Goal: Information Seeking & Learning: Stay updated

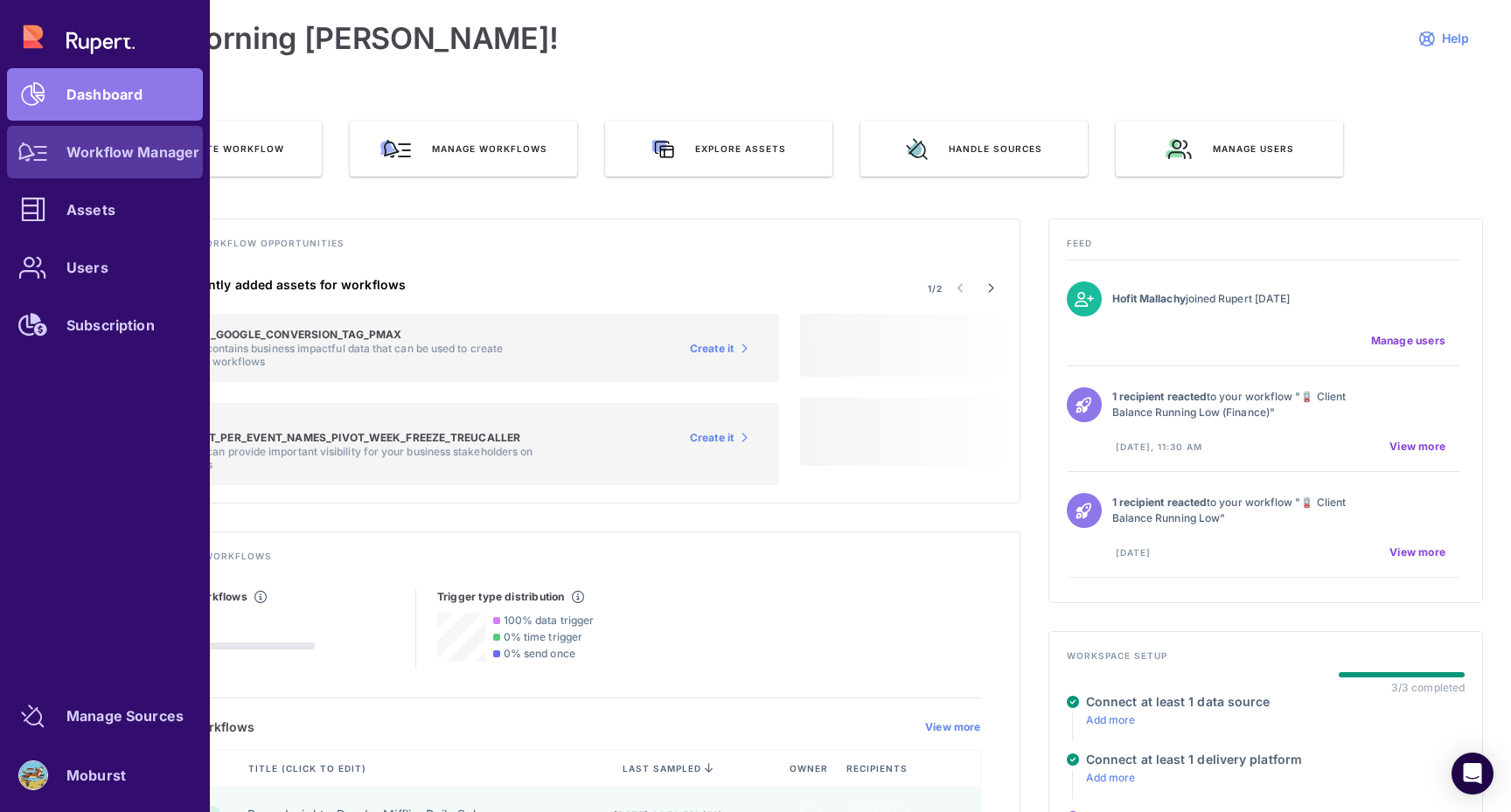
click at [40, 144] on icon at bounding box center [32, 152] width 29 height 19
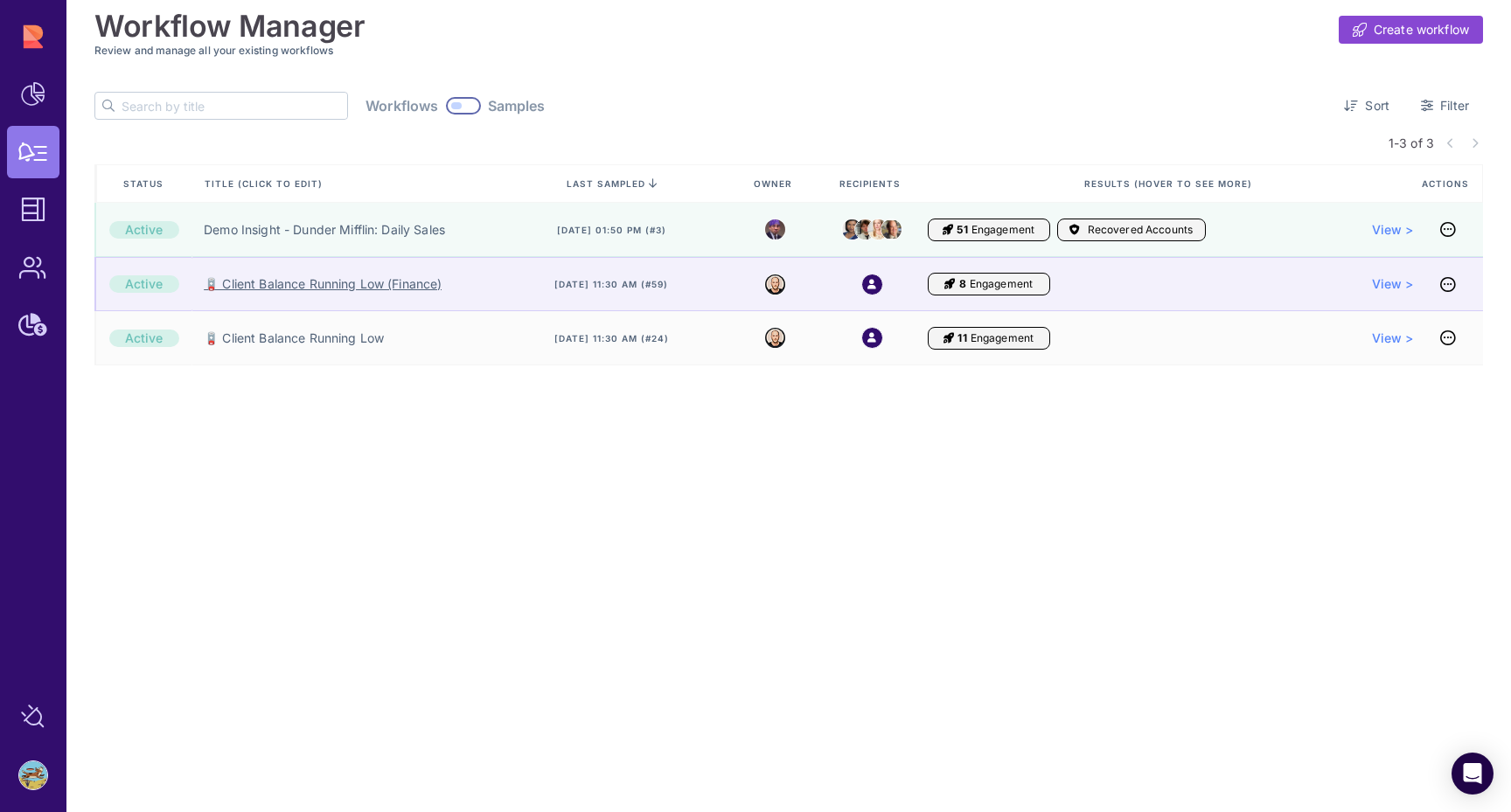
click at [348, 284] on link "🪫 Client Balance Running Low (Finance)" at bounding box center [322, 284] width 238 height 17
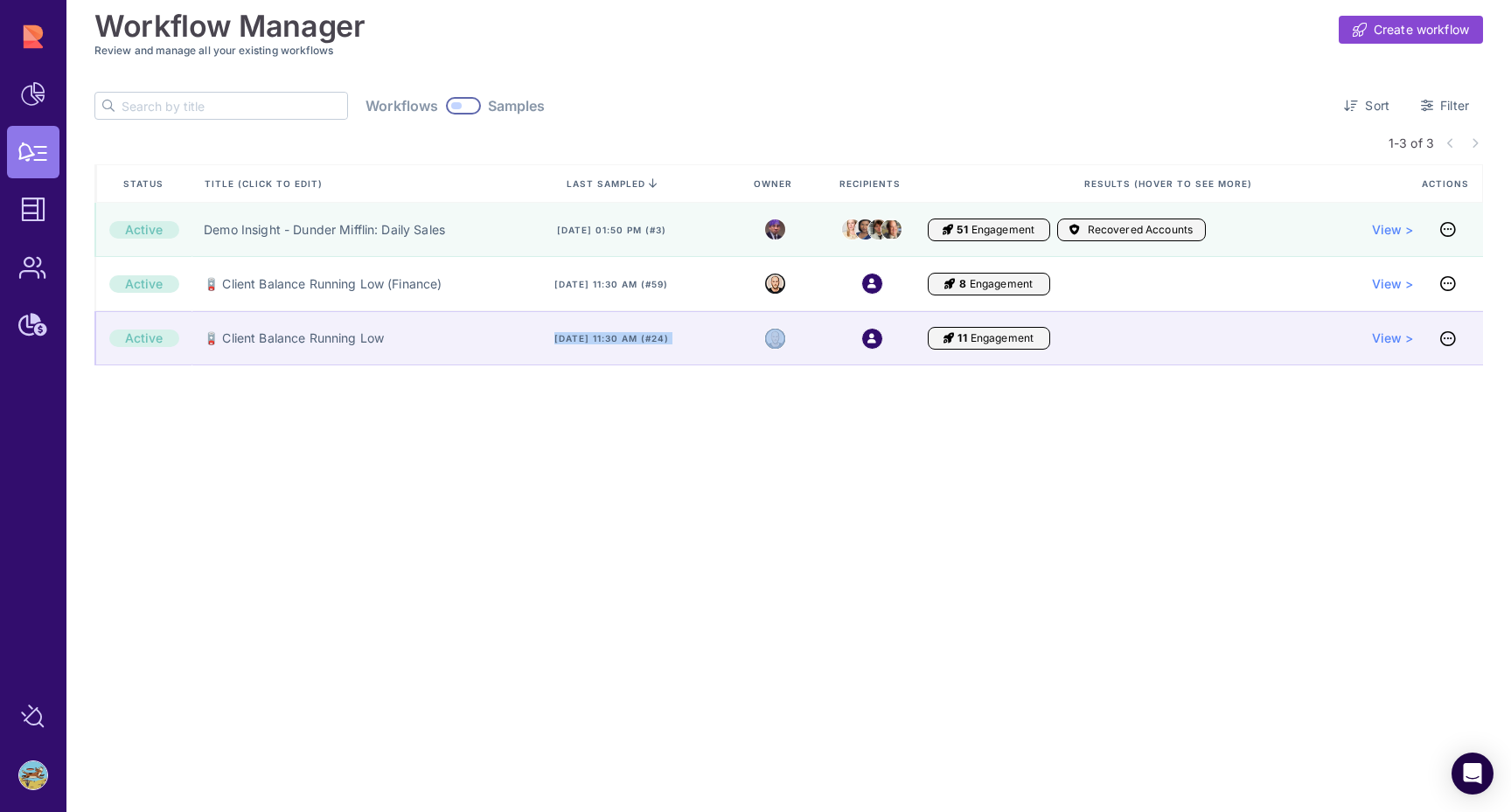
drag, startPoint x: 471, startPoint y: 334, endPoint x: 453, endPoint y: 334, distance: 18.0
click at [454, 334] on div "Active 🪫 Client Balance Running Low Aug 21, 2025, 11:30 am (#24) 11 Engagement …" at bounding box center [789, 338] width 1389 height 54
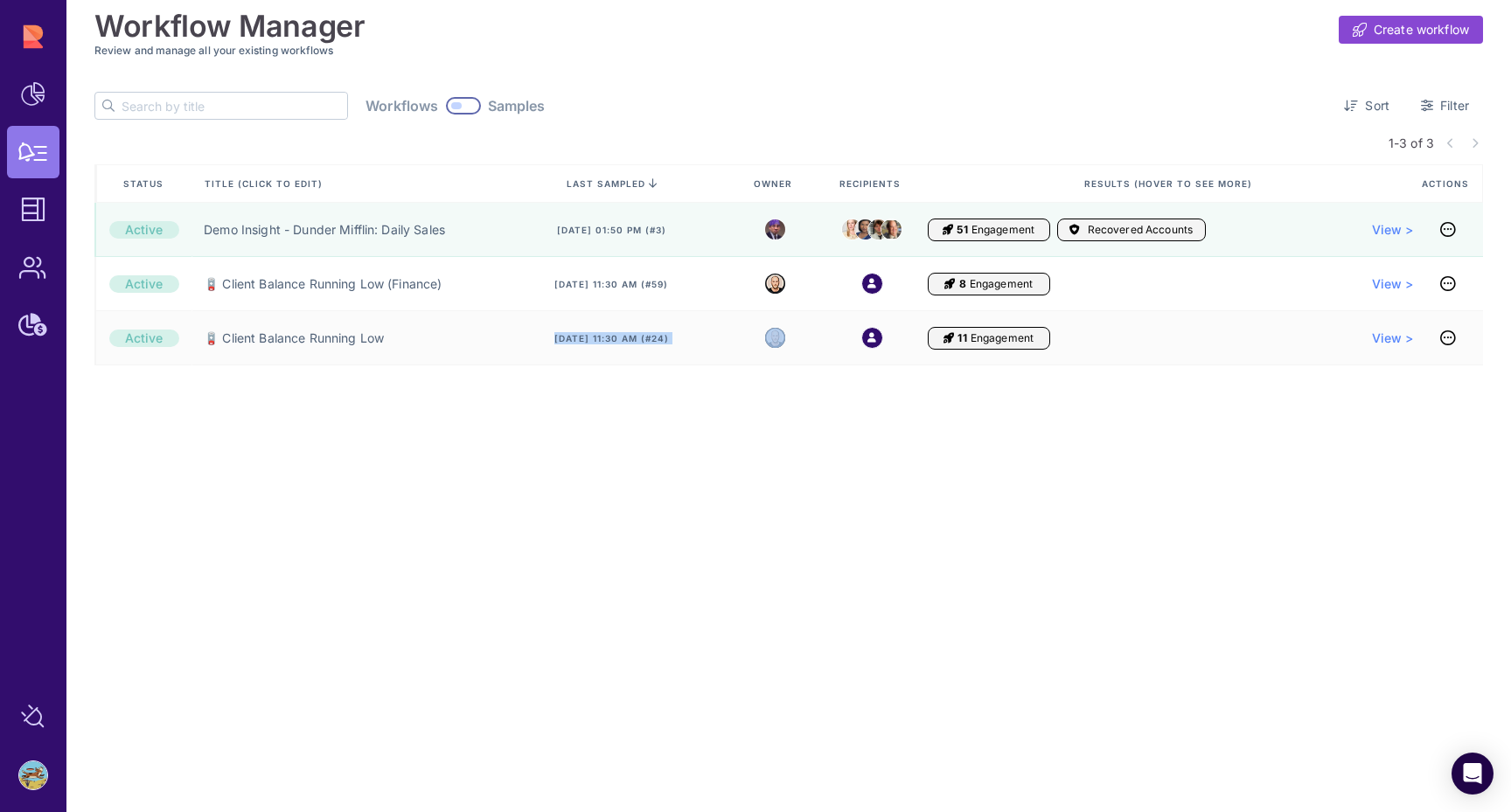
click at [407, 392] on div "Active Demo Insight - Dunder Mifflin: Daily Sales Aug 4, 2023, 01:50 pm (#3) 51…" at bounding box center [789, 333] width 1389 height 262
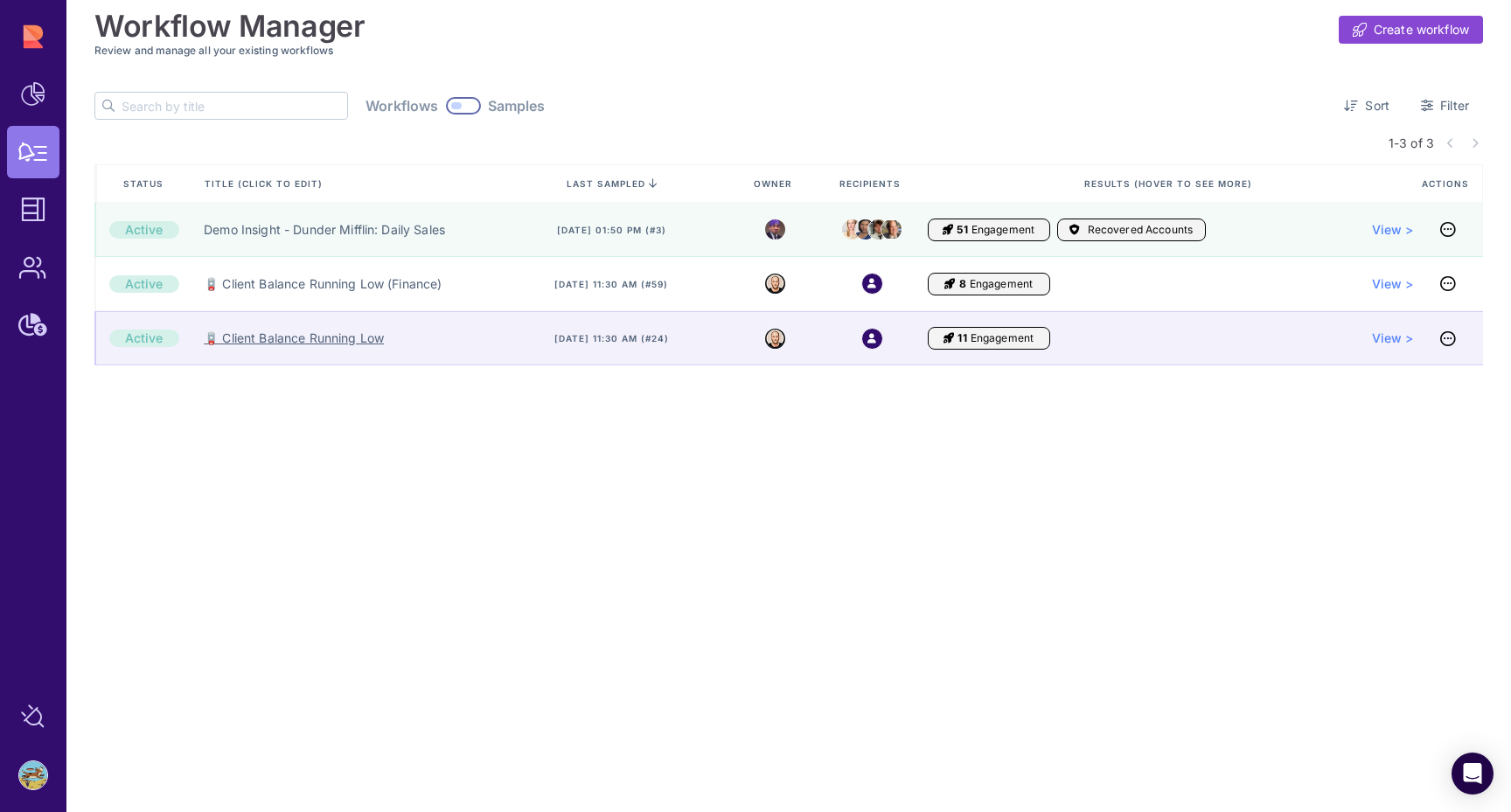
click at [338, 336] on link "🪫 Client Balance Running Low" at bounding box center [293, 338] width 180 height 17
